Goal: Task Accomplishment & Management: Use online tool/utility

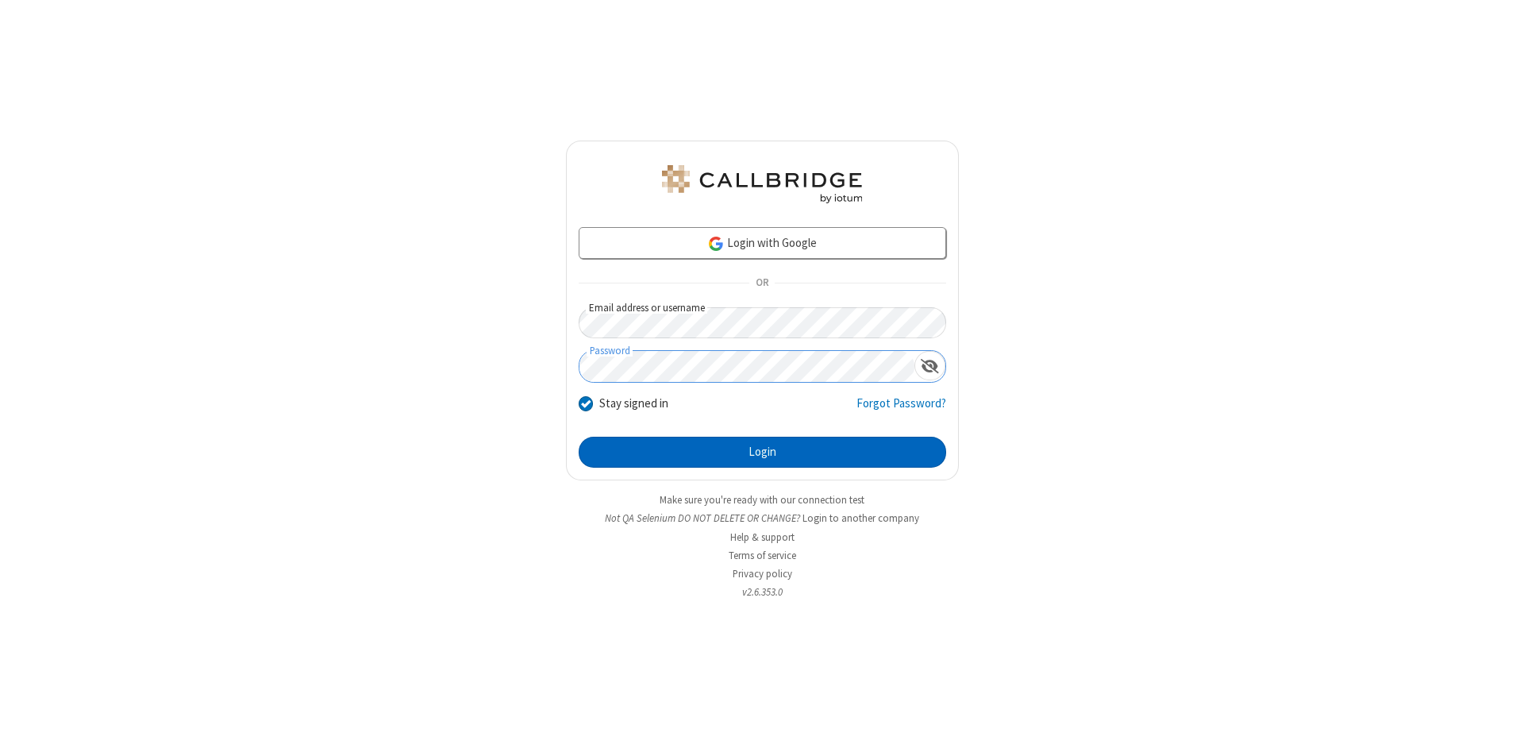
click at [762, 452] on button "Login" at bounding box center [762, 452] width 367 height 32
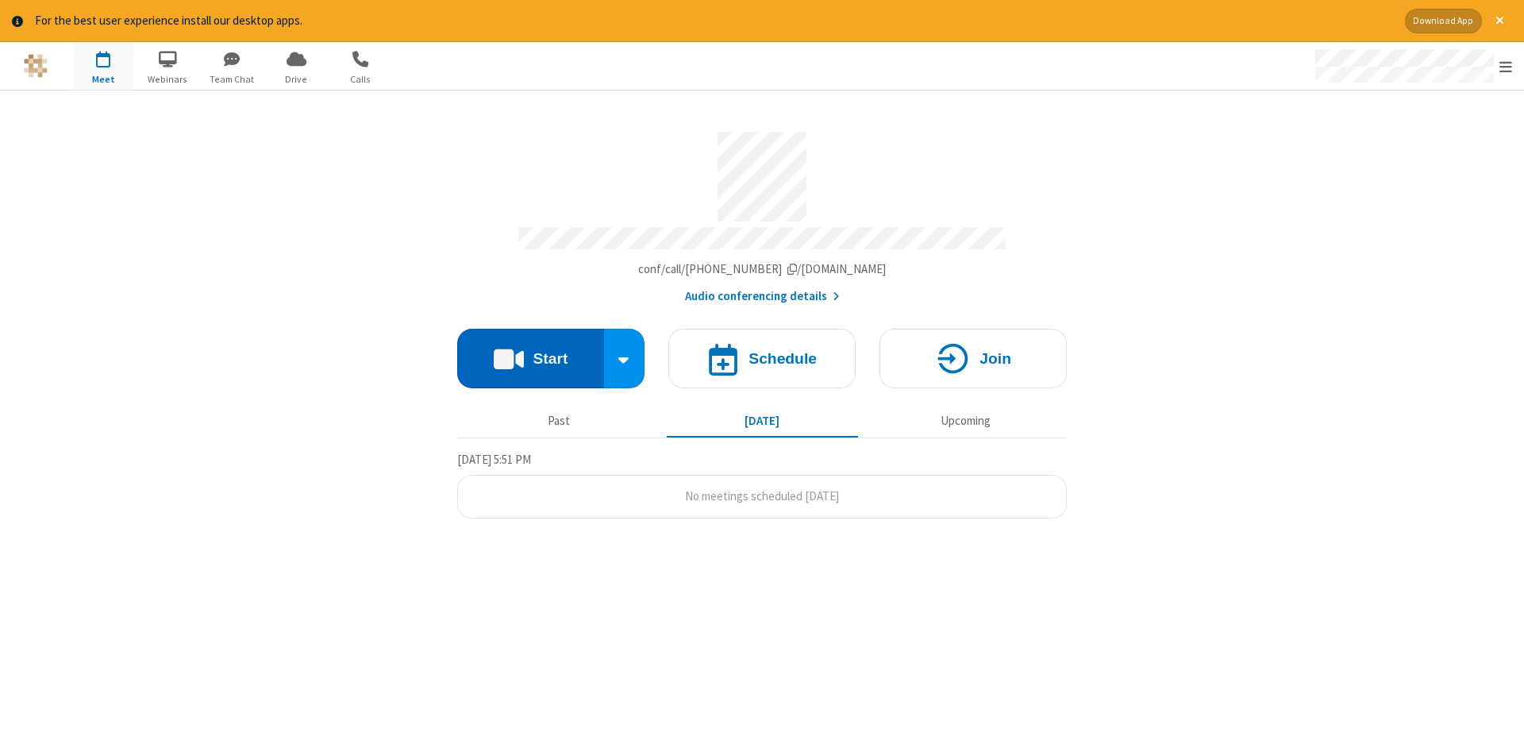
click at [530, 352] on button "Start" at bounding box center [530, 359] width 147 height 60
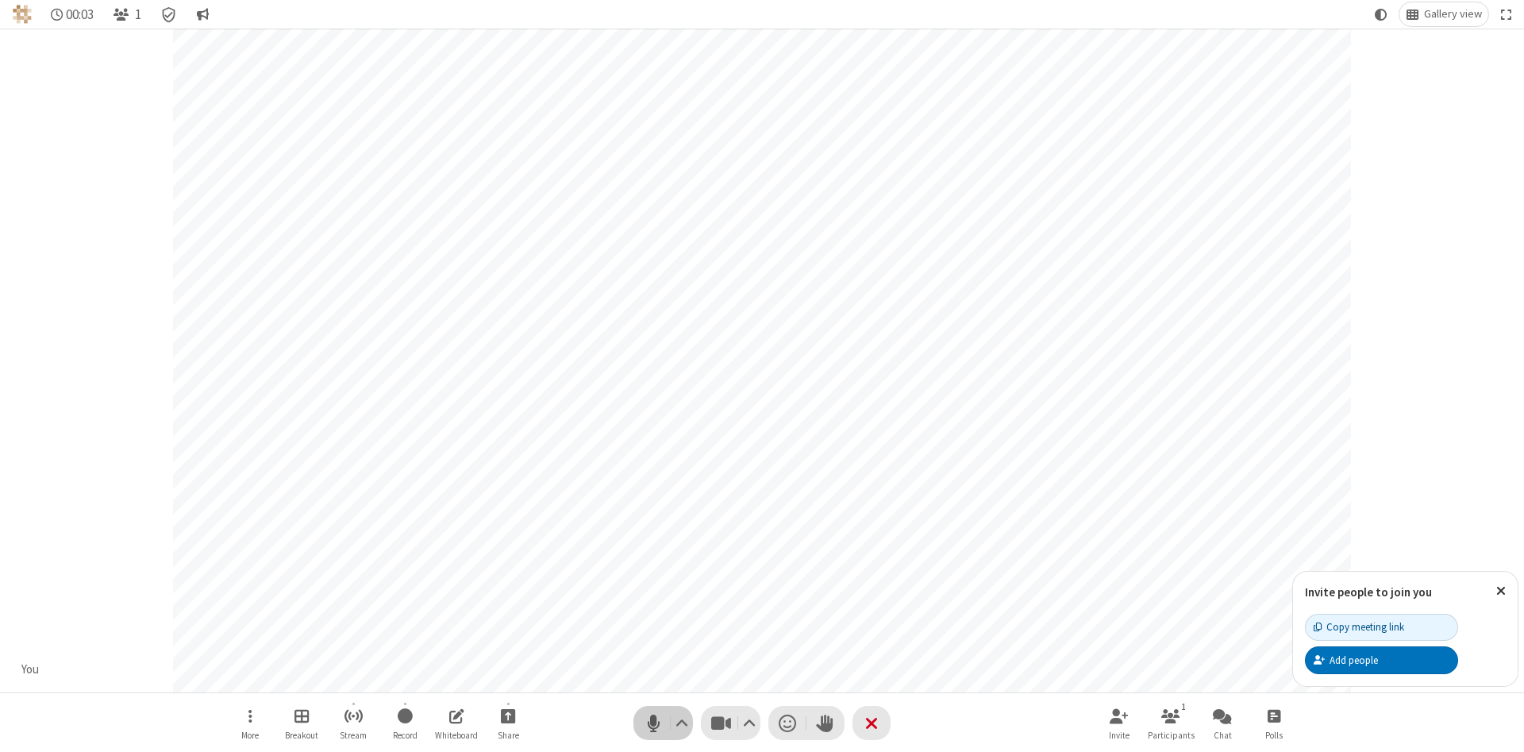
click at [653, 722] on span "Mute (Alt+A)" at bounding box center [653, 722] width 24 height 23
click at [653, 722] on span "Unmute (Alt+A)" at bounding box center [653, 722] width 24 height 23
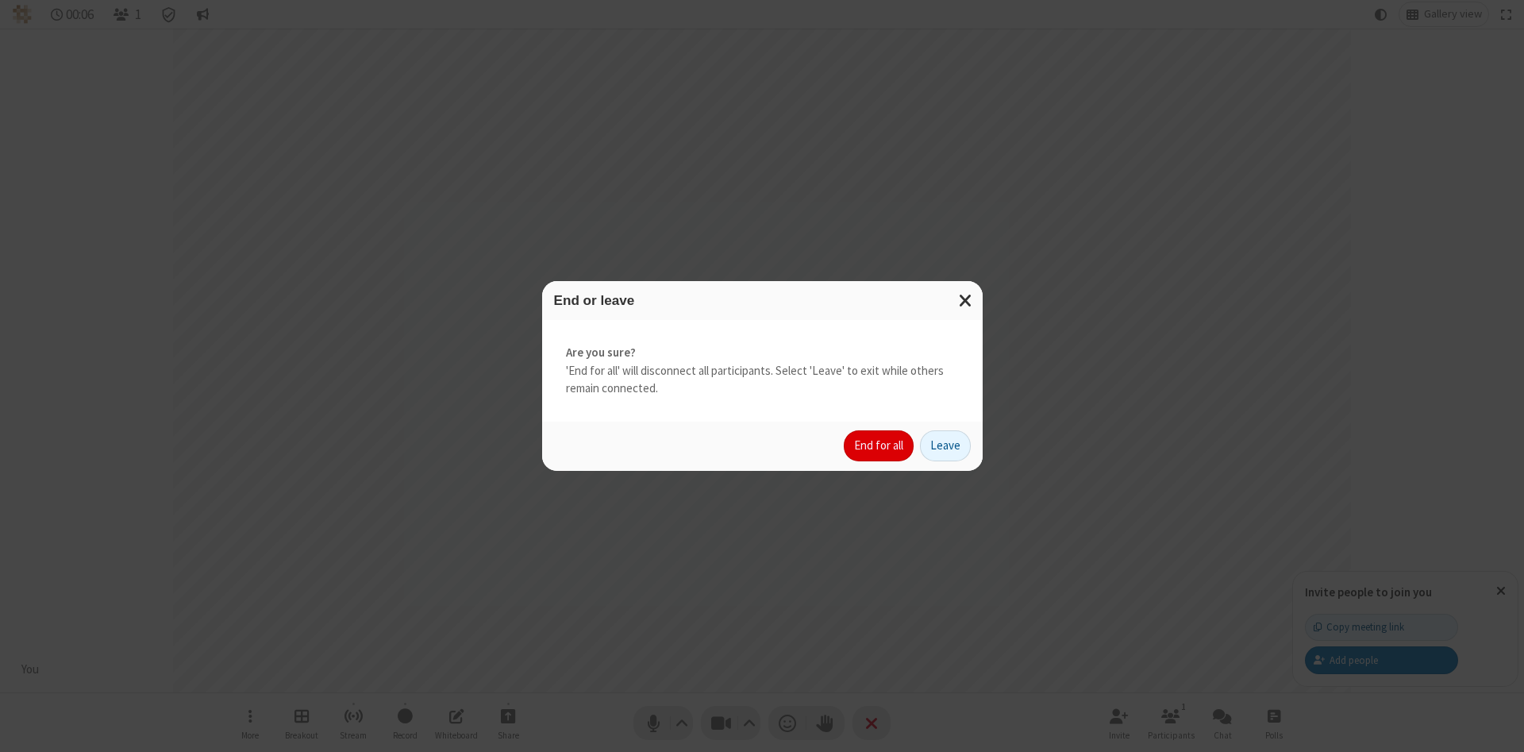
click at [879, 445] on button "End for all" at bounding box center [879, 446] width 70 height 32
